Goal: Obtain resource: Download file/media

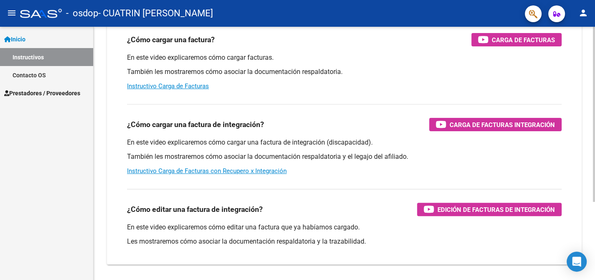
scroll to position [113, 0]
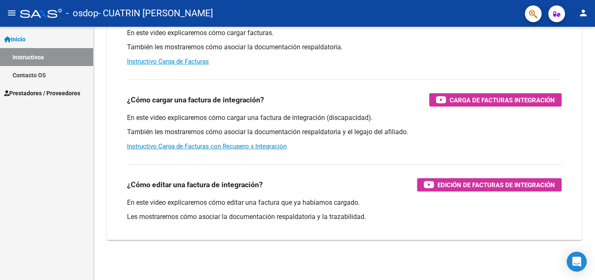
click at [38, 93] on span "Prestadores / Proveedores" at bounding box center [42, 93] width 76 height 9
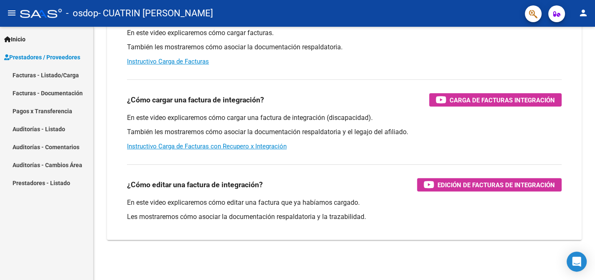
click at [38, 73] on link "Facturas - Listado/Carga" at bounding box center [46, 75] width 93 height 18
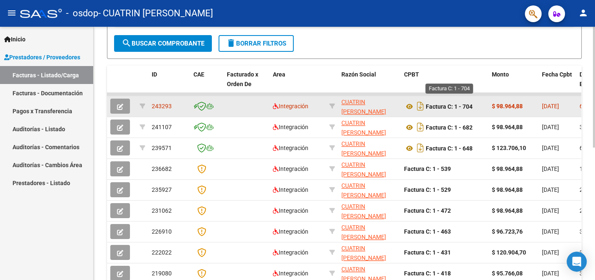
scroll to position [183, 0]
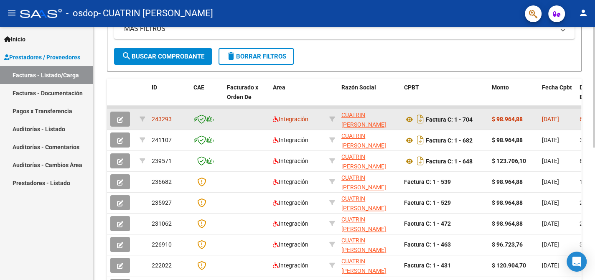
click at [160, 119] on span "243293" at bounding box center [162, 119] width 20 height 7
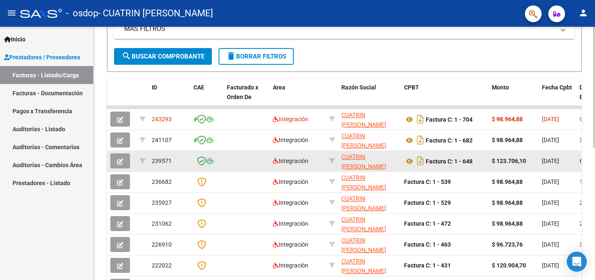
drag, startPoint x: 213, startPoint y: 105, endPoint x: 381, endPoint y: 150, distance: 174.1
click at [317, 129] on datatable-scroller "243293 Integración CUATRIN [PERSON_NAME] 27360000503 Factura C: 1 - 704 $ 98.96…" at bounding box center [344, 211] width 474 height 213
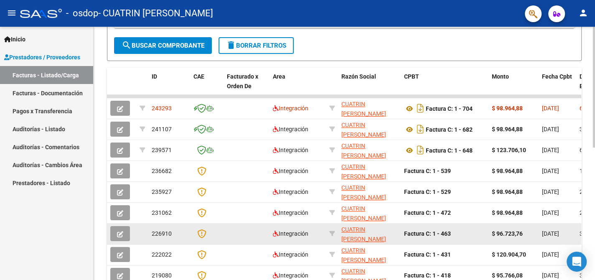
scroll to position [194, 0]
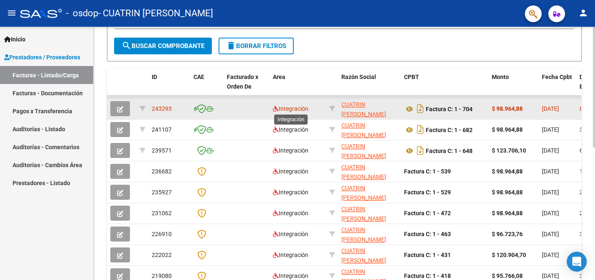
click at [284, 107] on span "Integración" at bounding box center [291, 108] width 36 height 7
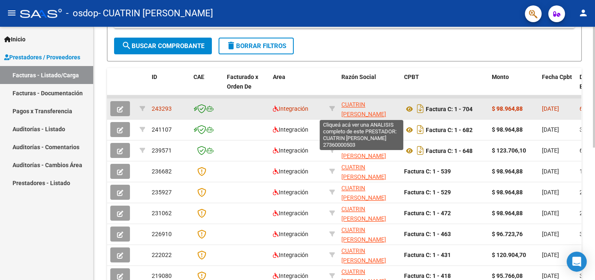
click at [355, 110] on span "CUATRIN [PERSON_NAME]" at bounding box center [363, 109] width 45 height 16
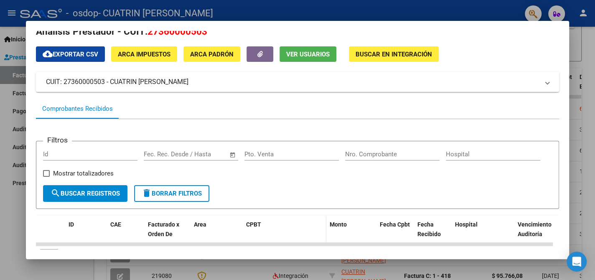
scroll to position [0, 0]
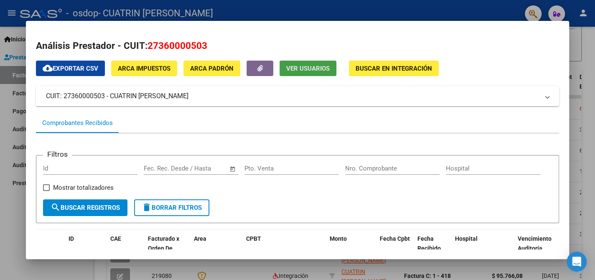
click at [300, 70] on span "Ver Usuarios" at bounding box center [307, 69] width 43 height 8
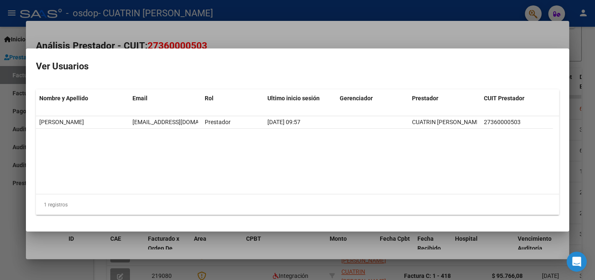
click at [215, 22] on div at bounding box center [297, 140] width 595 height 280
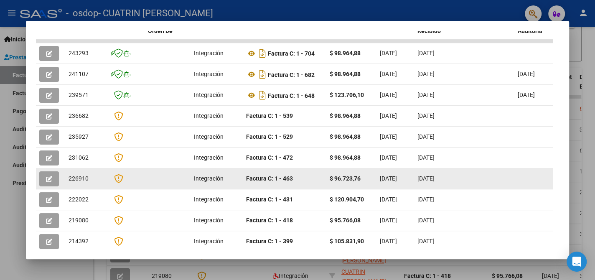
scroll to position [170, 0]
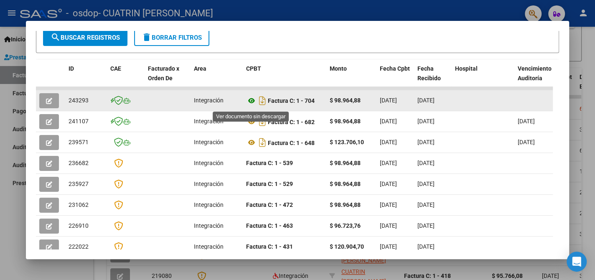
click at [251, 102] on icon at bounding box center [251, 101] width 11 height 10
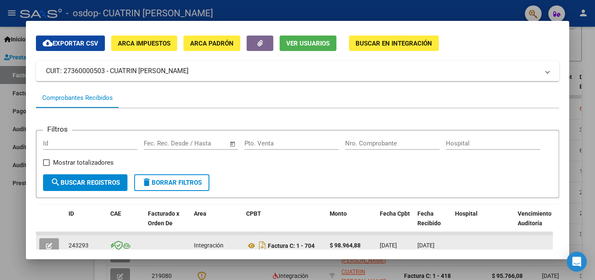
scroll to position [3, 0]
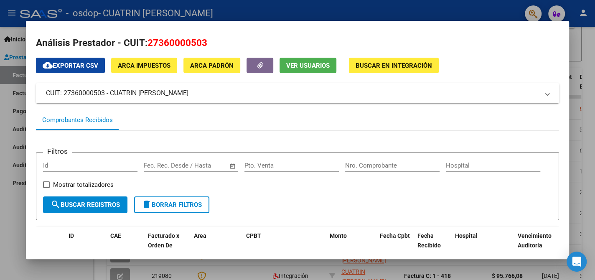
click at [592, 61] on div at bounding box center [297, 140] width 595 height 280
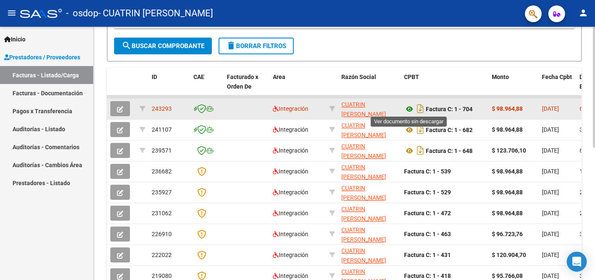
click at [411, 107] on icon at bounding box center [409, 109] width 11 height 10
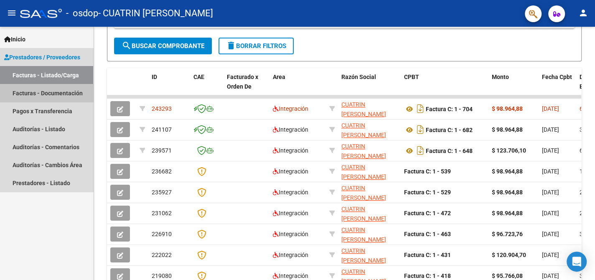
click at [66, 92] on link "Facturas - Documentación" at bounding box center [46, 93] width 93 height 18
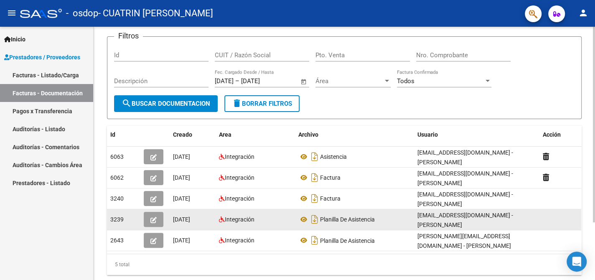
scroll to position [74, 0]
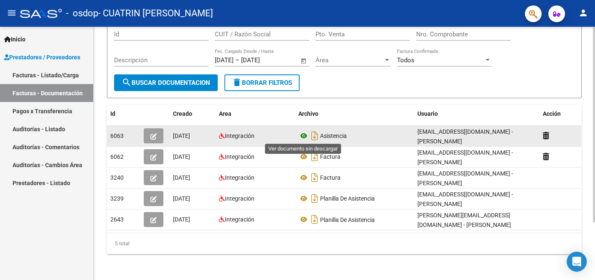
click at [304, 134] on icon at bounding box center [303, 136] width 11 height 10
